Goal: Transaction & Acquisition: Purchase product/service

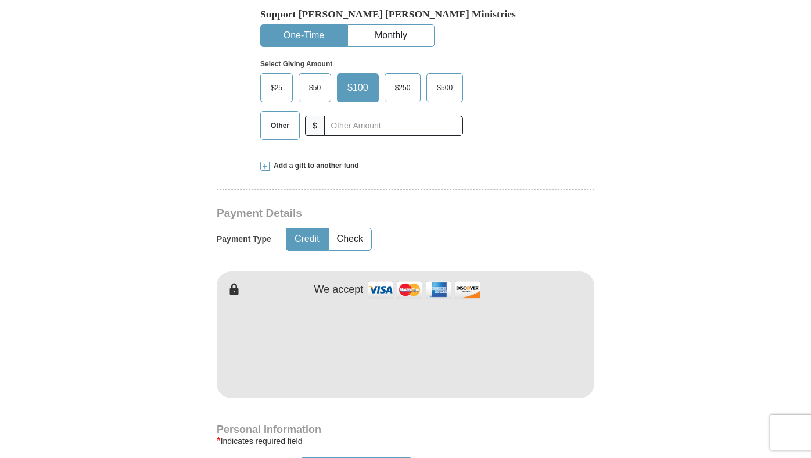
scroll to position [385, 0]
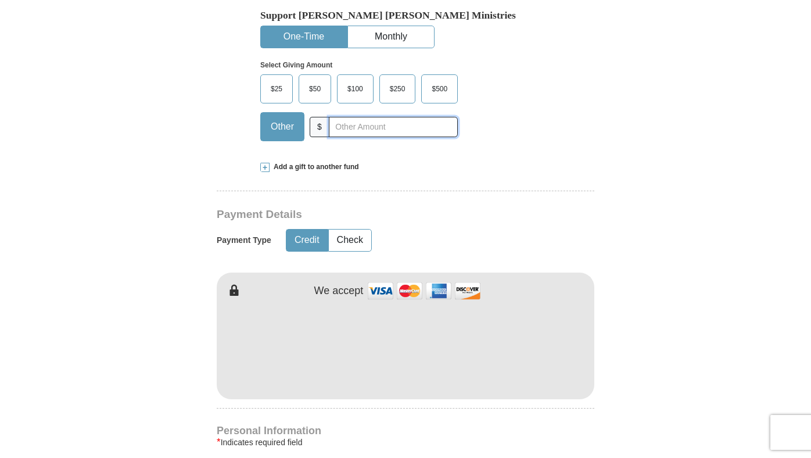
click at [376, 130] on input "text" at bounding box center [393, 127] width 129 height 20
click at [432, 197] on hr at bounding box center [406, 195] width 378 height 9
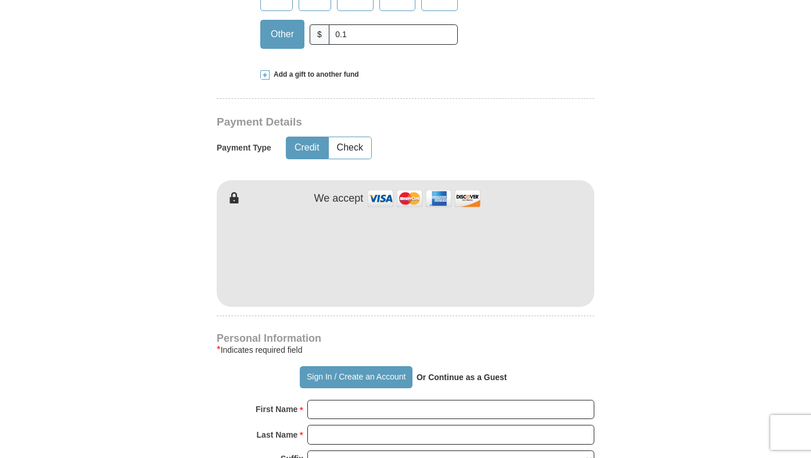
scroll to position [455, 0]
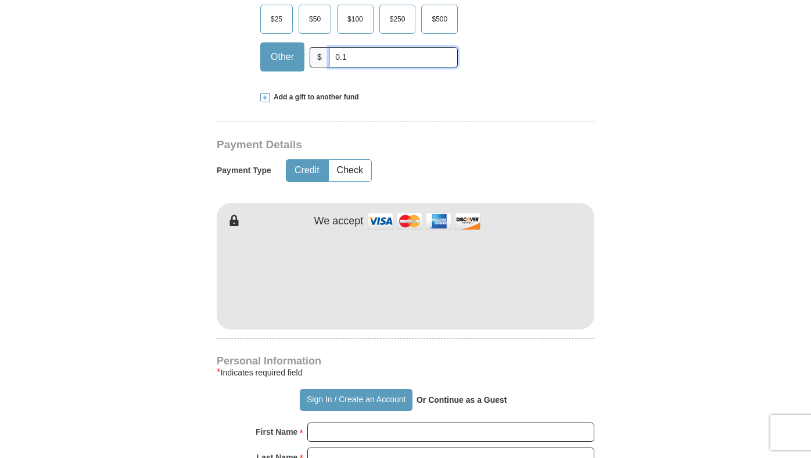
click at [342, 60] on input "0.1" at bounding box center [393, 57] width 129 height 20
type input "0.01"
click at [369, 109] on div "[PERSON_NAME] [PERSON_NAME] Ministries Giving Together, we're helping people al…" at bounding box center [406, 426] width 378 height 1180
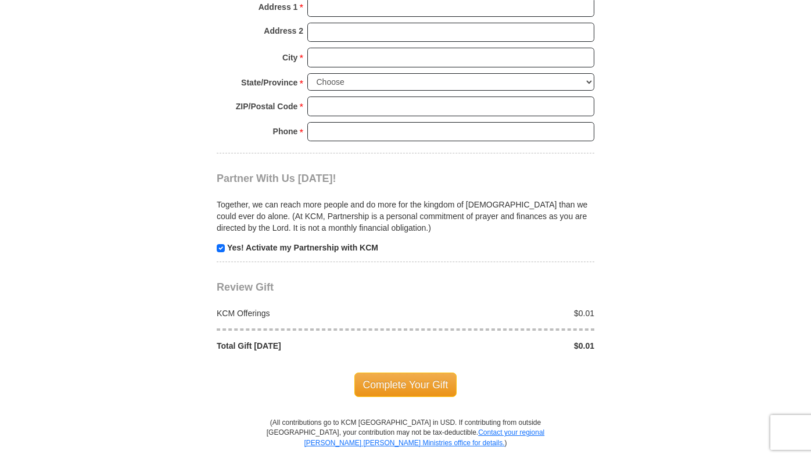
scroll to position [999, 0]
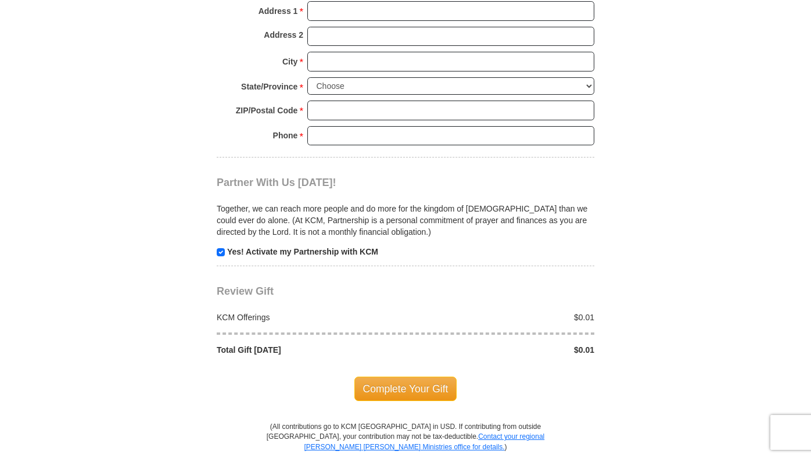
click at [353, 253] on strong "Yes! Activate my Partnership with KCM" at bounding box center [302, 251] width 151 height 9
click at [228, 251] on strong "Yes! Activate my Partnership with KCM" at bounding box center [302, 251] width 151 height 9
click at [218, 251] on input "checkbox" at bounding box center [221, 252] width 8 height 8
checkbox input "false"
click at [250, 229] on p "Together, we can reach more people and do more for the kingdom of [DEMOGRAPHIC_…" at bounding box center [406, 220] width 378 height 35
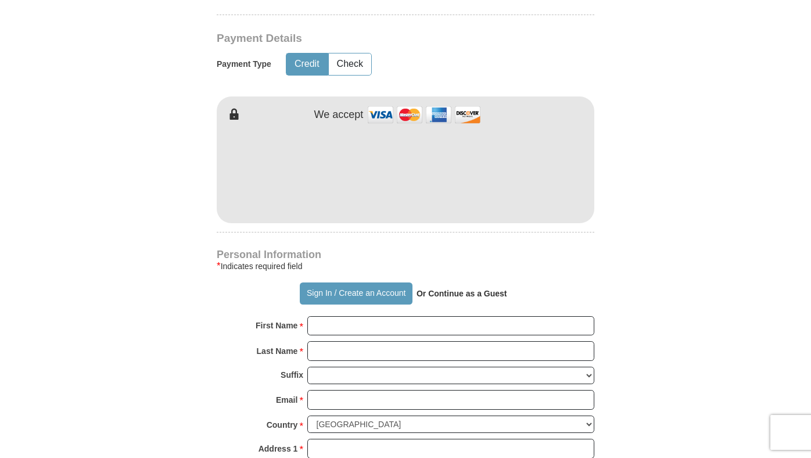
scroll to position [557, 0]
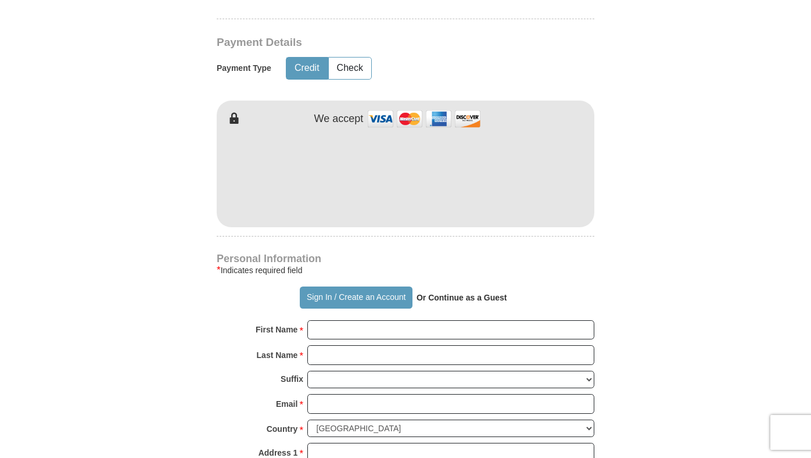
click at [471, 299] on strong "Or Continue as a Guest" at bounding box center [462, 297] width 91 height 9
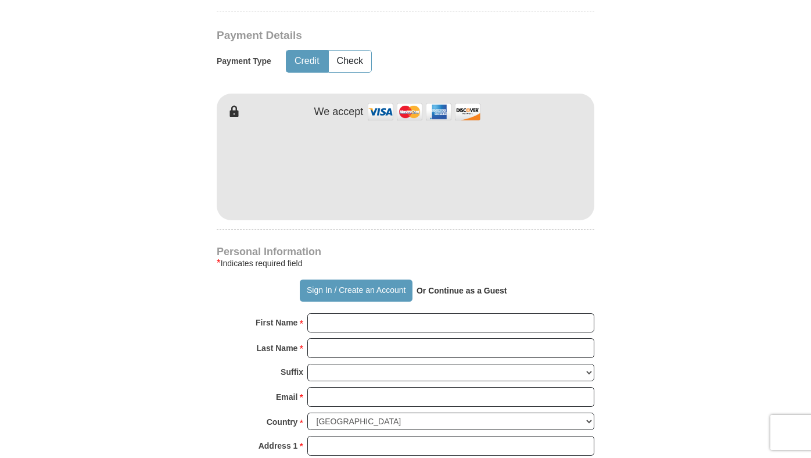
click at [457, 288] on strong "Or Continue as a Guest" at bounding box center [462, 290] width 91 height 9
click at [346, 59] on button "Check" at bounding box center [350, 61] width 42 height 21
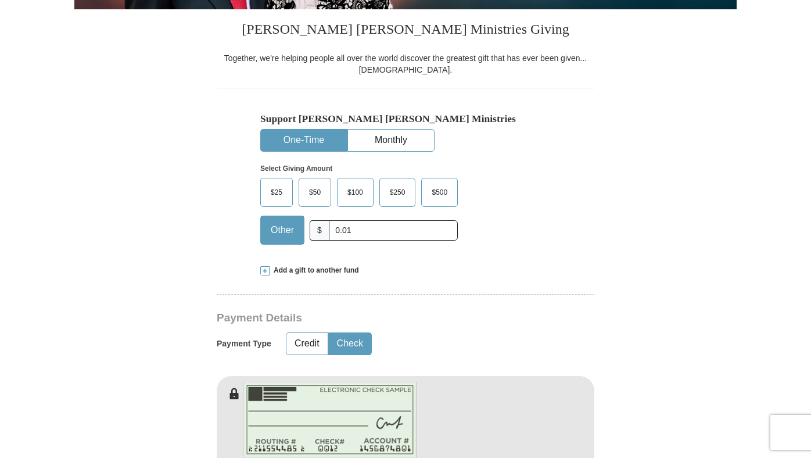
scroll to position [336, 0]
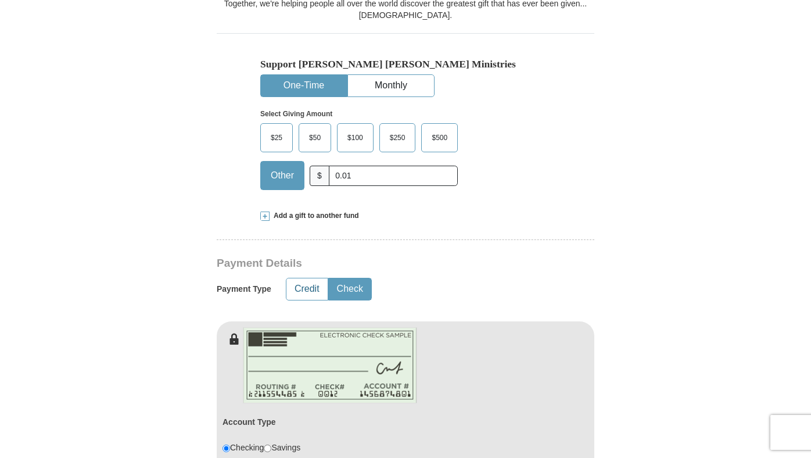
click at [319, 289] on button "Credit" at bounding box center [306, 288] width 41 height 21
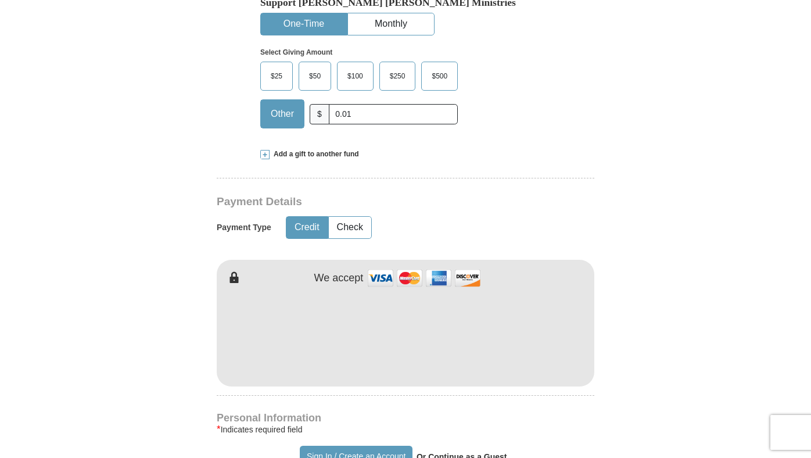
scroll to position [0, 0]
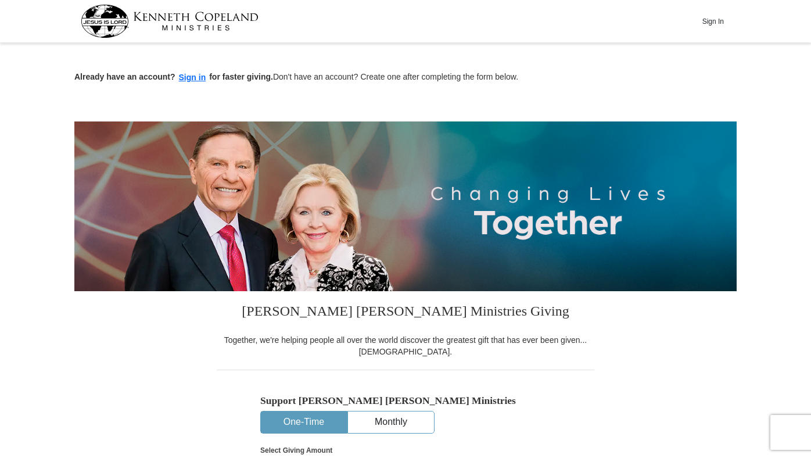
click at [130, 30] on img at bounding box center [170, 21] width 178 height 33
